Goal: Information Seeking & Learning: Learn about a topic

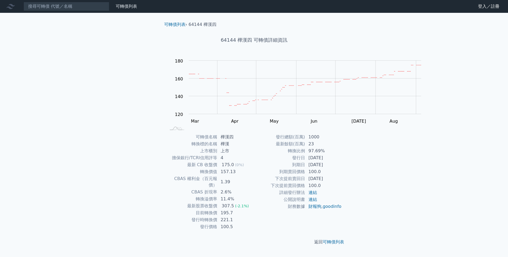
scroll to position [53, 0]
drag, startPoint x: 362, startPoint y: 180, endPoint x: 348, endPoint y: 177, distance: 14.5
click at [342, 177] on td "[DATE]" at bounding box center [323, 179] width 37 height 7
drag, startPoint x: 348, startPoint y: 177, endPoint x: 389, endPoint y: 197, distance: 46.7
click at [348, 198] on div "可轉債名稱 樺漢四 轉換標的名稱 樺漢 上市櫃別 上市 擔保銀行/TCRI信用評等 4 最新 CB 收盤價 175.0 (0%) 轉換價值 157.13 CB…" at bounding box center [254, 182] width 188 height 97
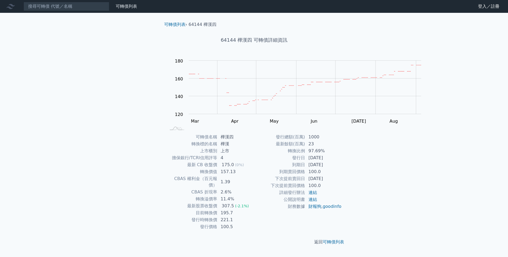
drag, startPoint x: 358, startPoint y: 157, endPoint x: 372, endPoint y: 156, distance: 14.5
click at [342, 162] on td "[DATE]" at bounding box center [323, 165] width 37 height 7
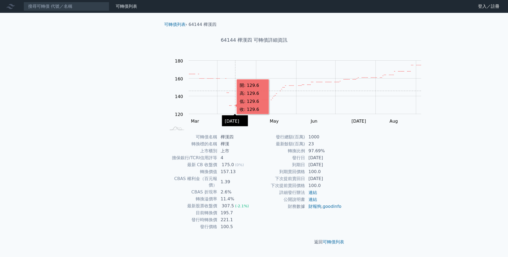
scroll to position [0, 0]
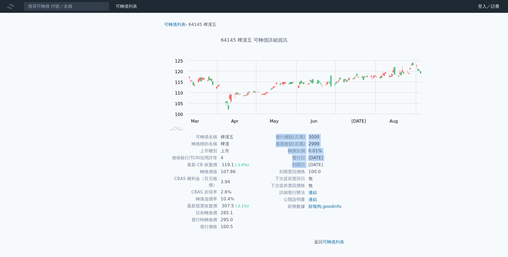
scroll to position [53, 0]
drag, startPoint x: 334, startPoint y: 160, endPoint x: 386, endPoint y: 160, distance: 51.6
click at [348, 160] on div "可轉債名稱 樺漢五 轉換標的名稱 樺漢 上市櫃別 上市 擔保銀行/TCRI信用評等 4 最新 CB 收盤價 119.1 (-1.0%) 轉換價值 107.86…" at bounding box center [254, 182] width 188 height 97
drag, startPoint x: 386, startPoint y: 160, endPoint x: 377, endPoint y: 184, distance: 26.1
click at [342, 184] on td "無" at bounding box center [323, 186] width 37 height 7
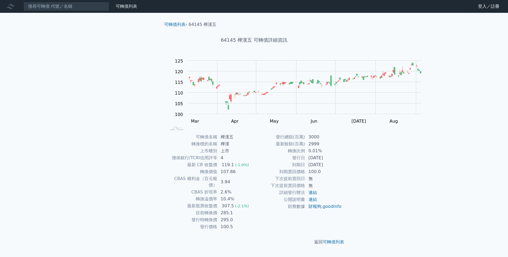
scroll to position [77, 0]
